Goal: Information Seeking & Learning: Find specific fact

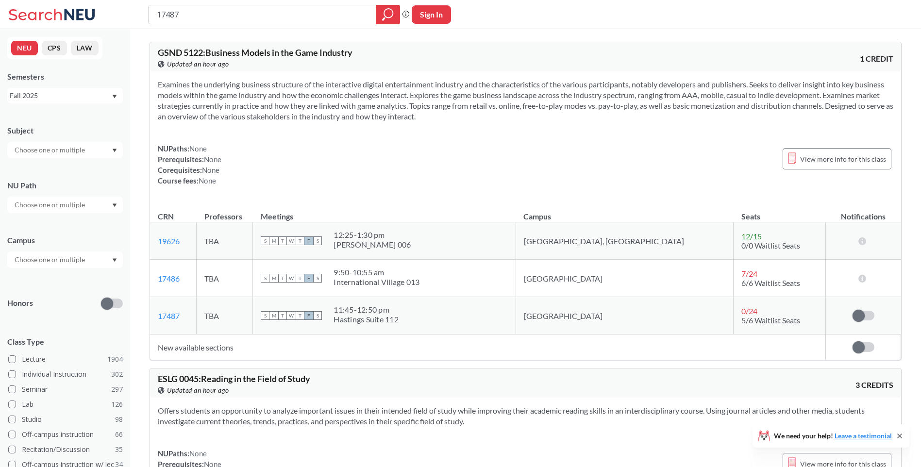
click at [251, 15] on input "17487" at bounding box center [262, 14] width 213 height 17
drag, startPoint x: 0, startPoint y: 0, endPoint x: 126, endPoint y: 0, distance: 126.2
click at [126, 0] on div "17487 Phrase search guarantees the exact search appears in the results. Ex. If …" at bounding box center [460, 14] width 921 height 29
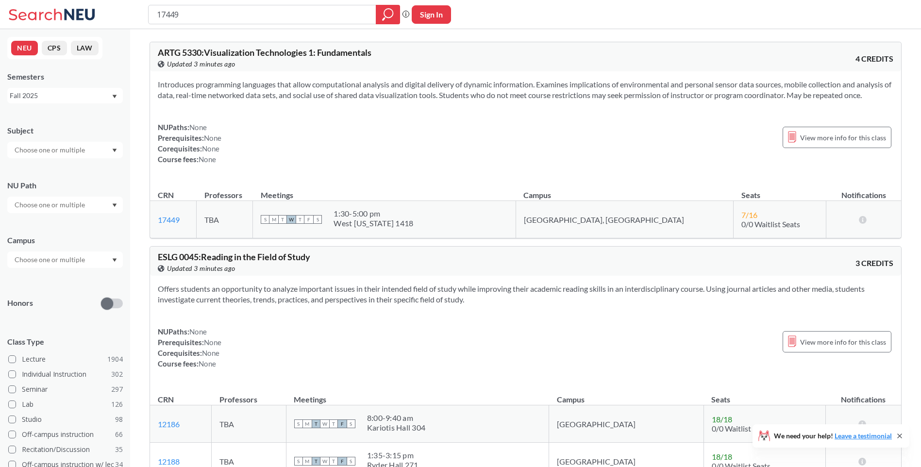
click at [412, 157] on div "NUPaths: None Prerequisites: None Corequisites: None Course fees: None View mor…" at bounding box center [525, 143] width 735 height 43
click at [235, 25] on div "17449 Phrase search guarantees the exact search appears in the results. Ex. If …" at bounding box center [460, 14] width 921 height 29
drag, startPoint x: 249, startPoint y: 16, endPoint x: 47, endPoint y: 7, distance: 202.6
click at [0, 5] on html "17449 Phrase search guarantees the exact search appears in the results. Ex. If …" at bounding box center [460, 233] width 921 height 467
type input "12883"
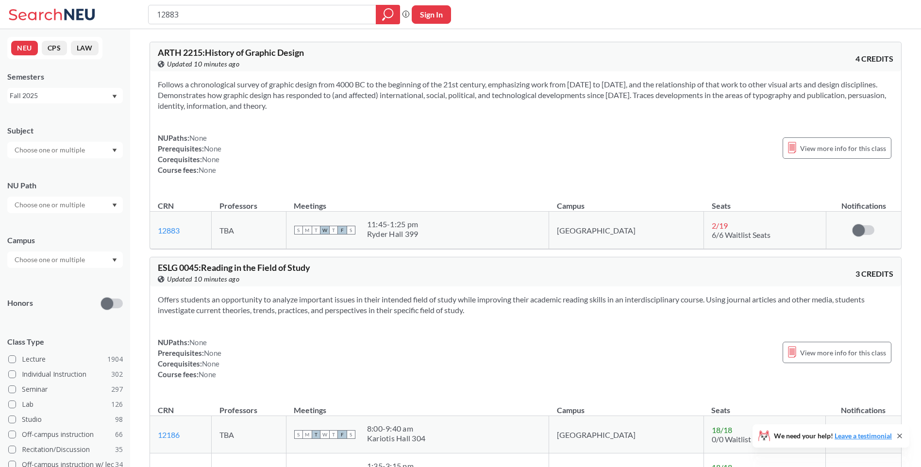
click at [493, 158] on div "NUPaths: None Prerequisites: None Corequisites: None Course fees: None View mor…" at bounding box center [525, 154] width 735 height 43
click at [418, 166] on div "NUPaths: None Prerequisites: None Corequisites: None Course fees: None View mor…" at bounding box center [525, 154] width 735 height 43
